Goal: Task Accomplishment & Management: Manage account settings

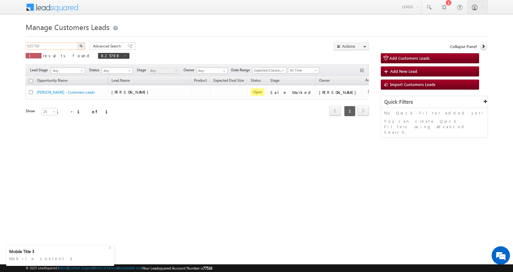
click at [35, 47] on input "825798" at bounding box center [52, 45] width 52 height 7
paste input "4954"
type input "824954"
click at [77, 42] on button "button" at bounding box center [81, 45] width 8 height 7
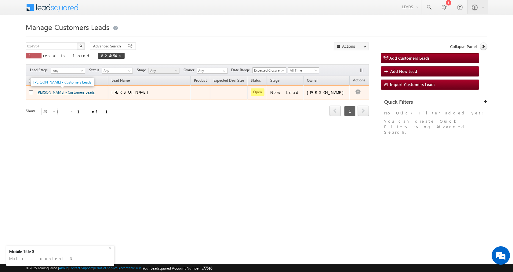
click at [64, 93] on link "[PERSON_NAME] - Customers Leads" at bounding box center [66, 92] width 58 height 5
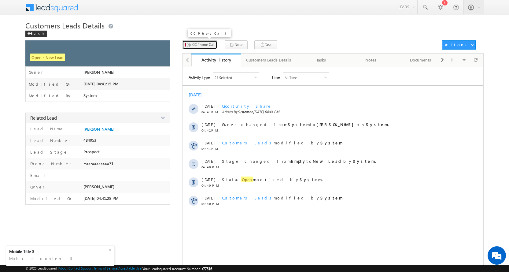
click at [206, 44] on span "CC Phone Call" at bounding box center [203, 44] width 22 height 5
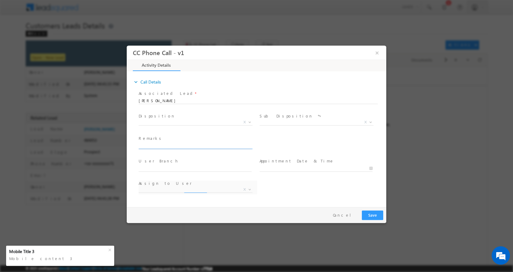
click at [172, 145] on input "text" at bounding box center [195, 145] width 113 height 6
select select "[EMAIL_ADDRESS][PERSON_NAME][DOMAIN_NAME]"
type input "JITENDRA BANSIWALA-8619277271-RENOVATION-LOAN-5 L-PV-15 L-WIFE-AGE-39-REG-AGE-4…"
click at [249, 120] on span at bounding box center [249, 122] width 6 height 8
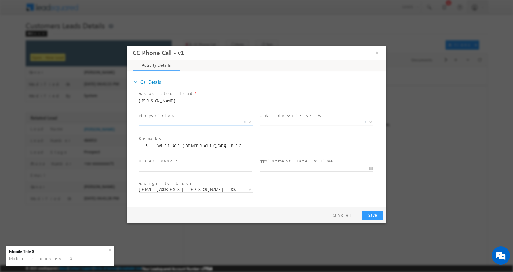
scroll to position [0, 0]
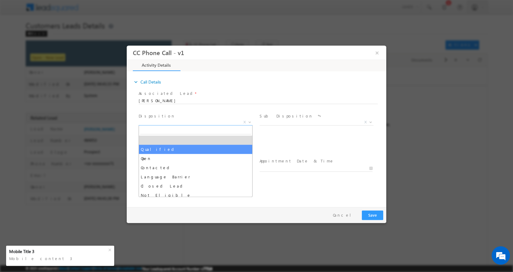
select select "Qualified"
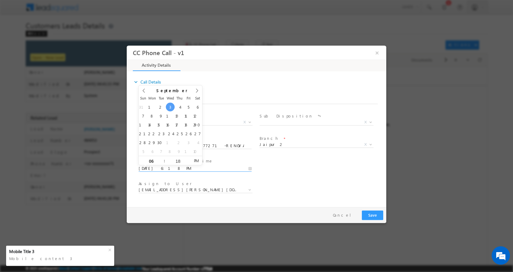
click at [249, 167] on input "09/03/2025 6:18 PM" at bounding box center [195, 168] width 113 height 6
type input "09/04/2025 7:18 PM"
type input "07"
click at [162, 157] on span at bounding box center [162, 157] width 4 height 5
type input "09/04/2025 8:18 PM"
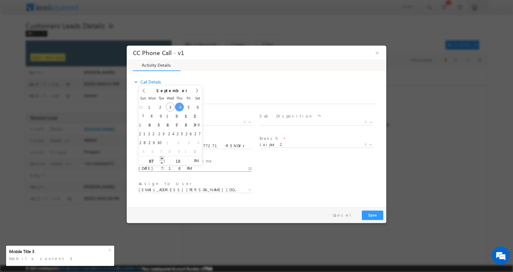
type input "08"
click at [162, 157] on span at bounding box center [162, 157] width 4 height 5
type input "09/04/2025 9:18 PM"
type input "09"
click at [162, 157] on span at bounding box center [162, 157] width 4 height 5
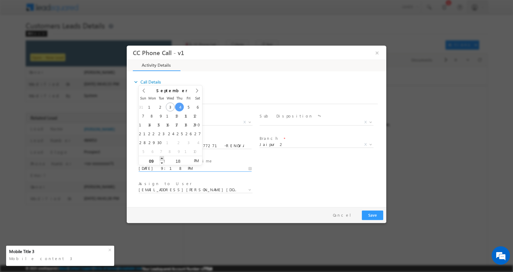
type input "09/04/2025 10:18 PM"
type input "10"
click at [162, 157] on span at bounding box center [162, 157] width 4 height 5
type input "09/04/2025 11:18 PM"
type input "11"
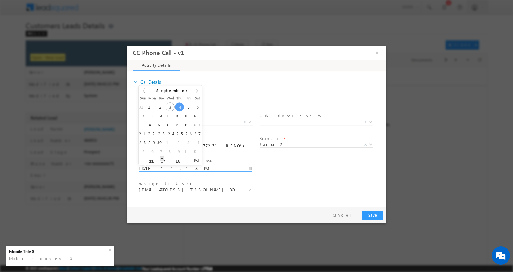
click at [162, 157] on span at bounding box center [162, 157] width 4 height 5
type input "09/04/2025 12:18 AM"
type input "12"
click at [162, 157] on span at bounding box center [162, 157] width 4 height 5
type input "09/04/2025 11:18 PM"
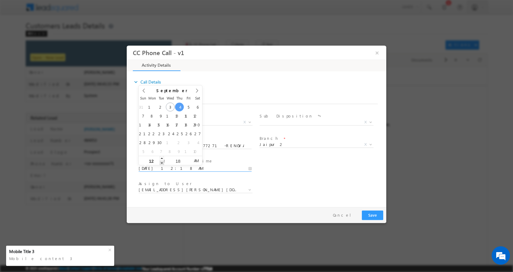
type input "11"
click at [162, 161] on span at bounding box center [162, 162] width 4 height 5
type input "09/04/2025 11:19 PM"
type input "19"
click at [189, 157] on span at bounding box center [188, 157] width 4 height 5
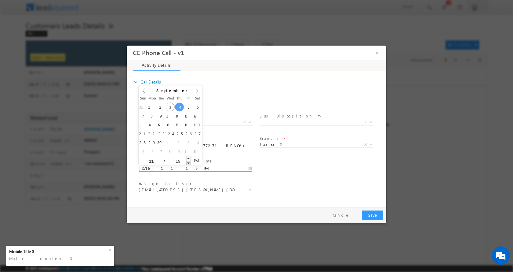
type input "09/04/2025 11:18 PM"
type input "18"
click at [189, 161] on span at bounding box center [188, 162] width 4 height 5
type input "09/04/2025 11:17 PM"
type input "17"
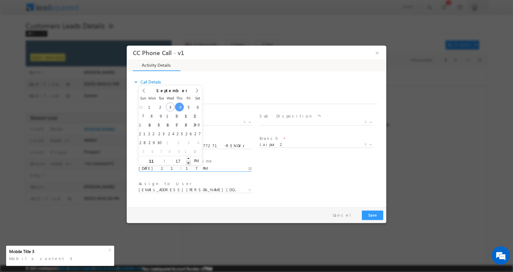
click at [189, 161] on span at bounding box center [188, 162] width 4 height 5
type input "09/04/2025 11:17 AM"
click at [196, 161] on span "PM" at bounding box center [196, 159] width 11 height 9
click at [371, 123] on span at bounding box center [370, 122] width 6 height 8
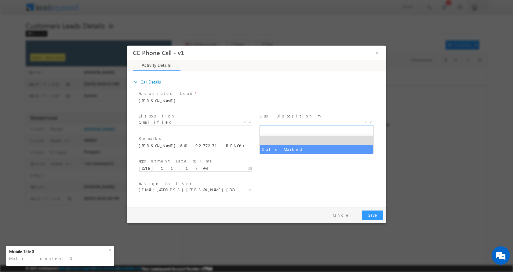
select select "Sale Marked"
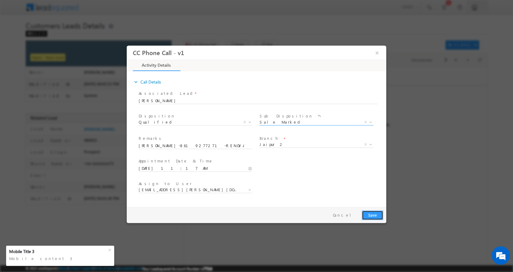
click at [373, 213] on button "Save" at bounding box center [372, 214] width 21 height 9
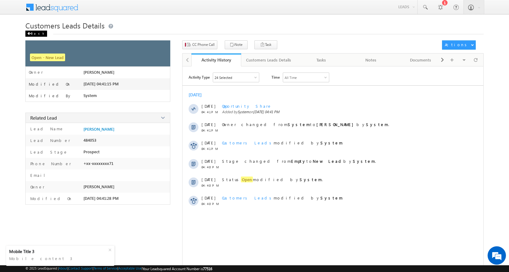
click at [31, 34] on div "Back" at bounding box center [36, 34] width 22 height 6
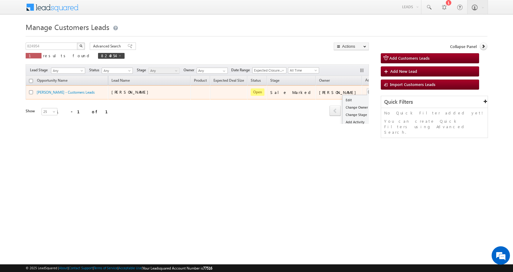
click at [367, 89] on button "button" at bounding box center [370, 92] width 6 height 6
click at [343, 98] on link "Edit" at bounding box center [358, 99] width 31 height 7
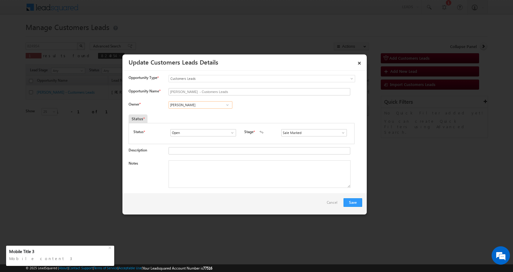
click at [198, 104] on input "[PERSON_NAME]" at bounding box center [201, 104] width 64 height 7
paste input "[PERSON_NAME]"
click at [205, 113] on link "[PERSON_NAME] [PERSON_NAME][EMAIL_ADDRESS][DOMAIN_NAME]" at bounding box center [201, 114] width 64 height 12
type input "[PERSON_NAME]"
click at [210, 174] on textarea "Notes" at bounding box center [260, 173] width 182 height 27
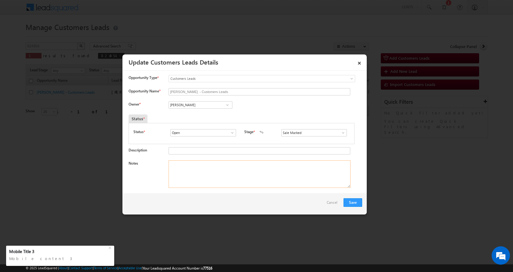
paste textarea "[PERSON_NAME]-8619277271-RENOVATION-LOAN-5 L-PV-15 L-WIFE-AGE-[DEMOGRAPHIC_DATA…"
type textarea "[PERSON_NAME]-8619277271-RENOVATION-LOAN-5 L-PV-15 L-WIFE-AGE-[DEMOGRAPHIC_DATA…"
click at [352, 202] on button "Save" at bounding box center [353, 202] width 19 height 9
